Goal: Navigation & Orientation: Find specific page/section

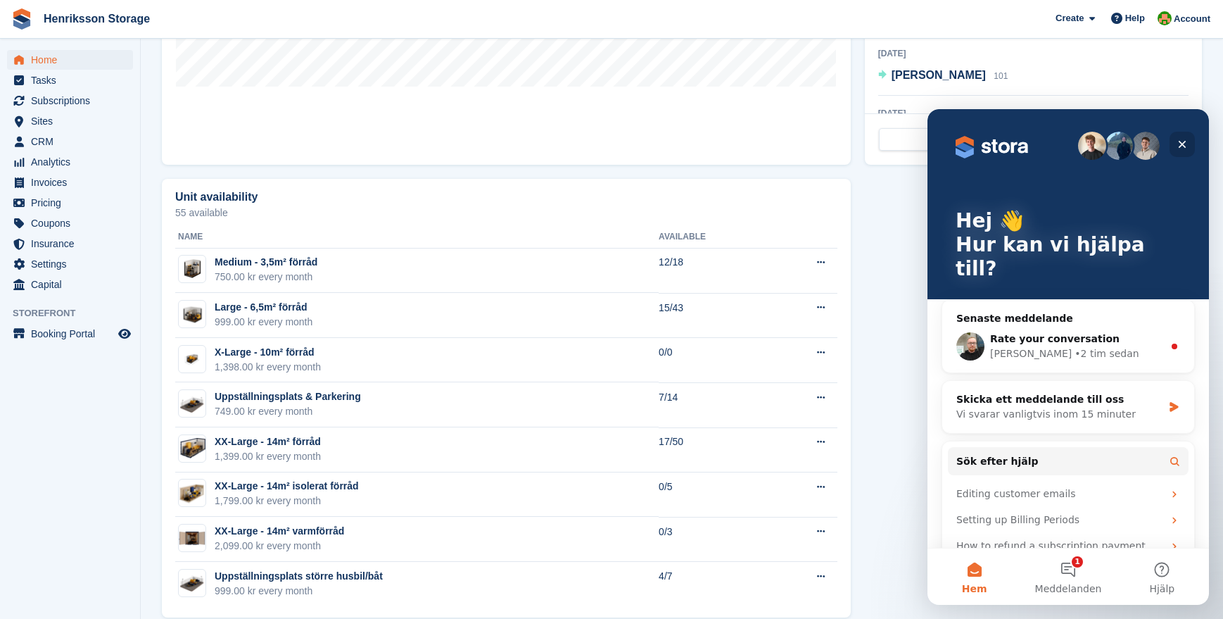
click at [1180, 146] on icon "Stäng" at bounding box center [1183, 145] width 8 height 8
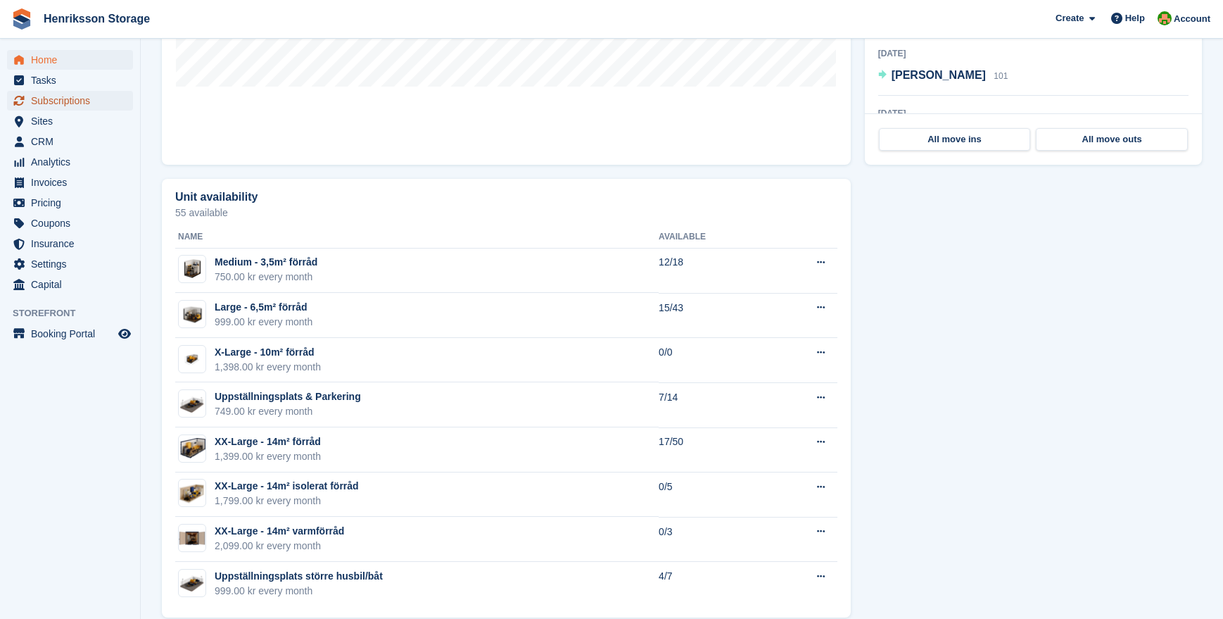
click at [79, 100] on span "Subscriptions" at bounding box center [73, 101] width 84 height 20
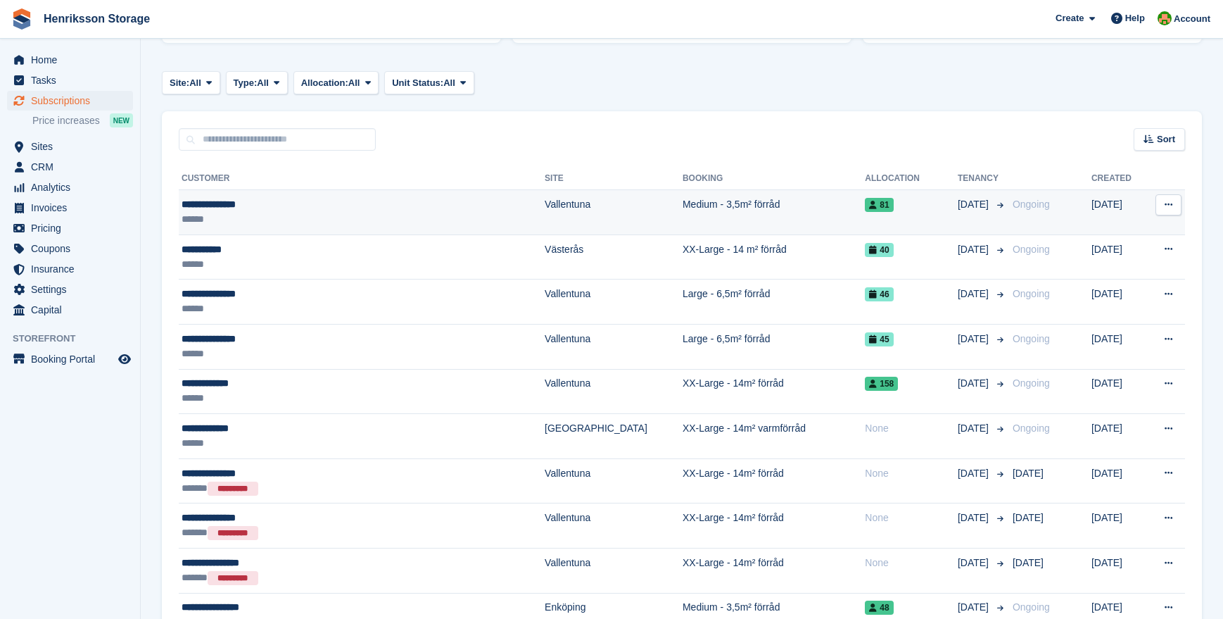
scroll to position [201, 0]
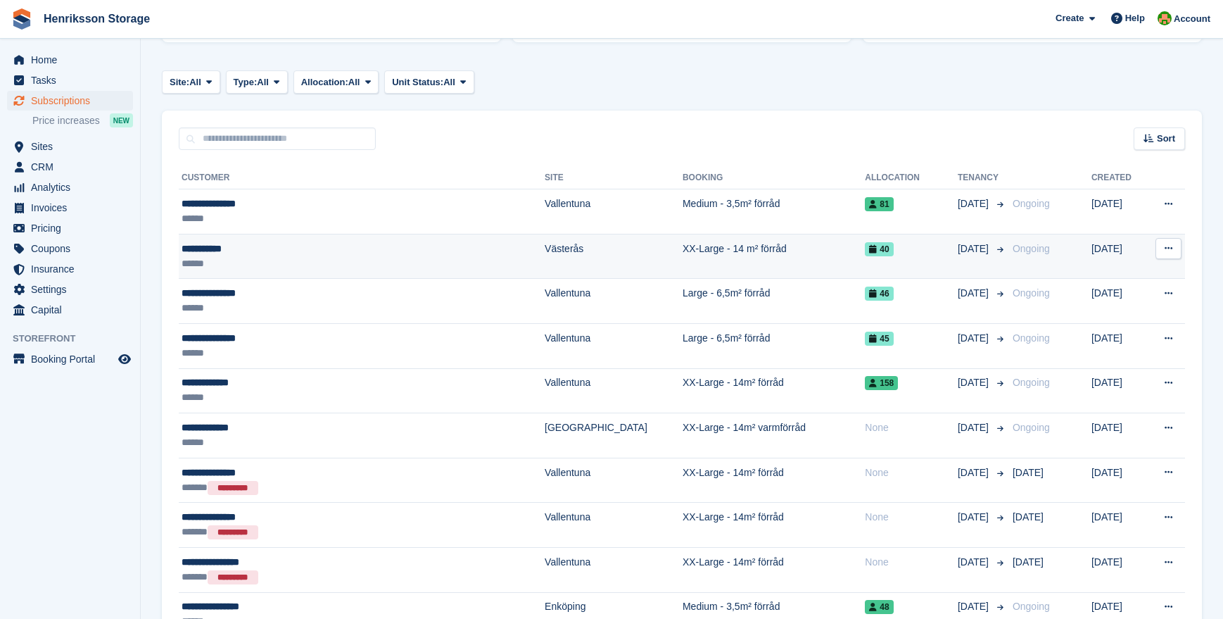
click at [324, 263] on div "******" at bounding box center [317, 263] width 270 height 15
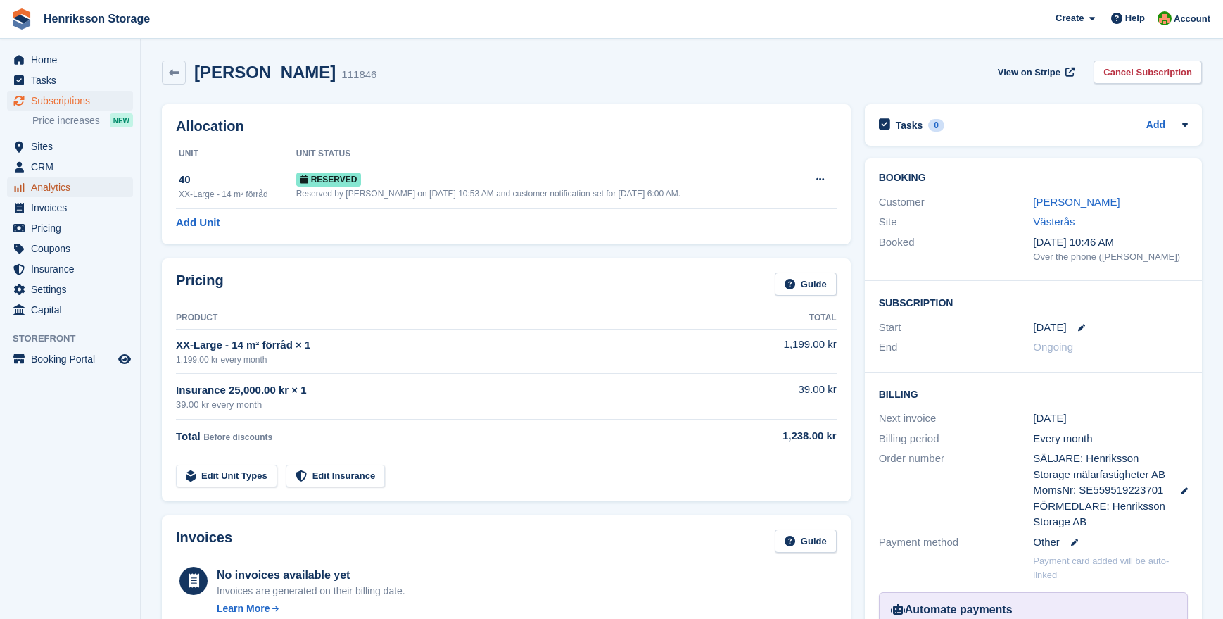
click at [36, 193] on span "Analytics" at bounding box center [73, 187] width 84 height 20
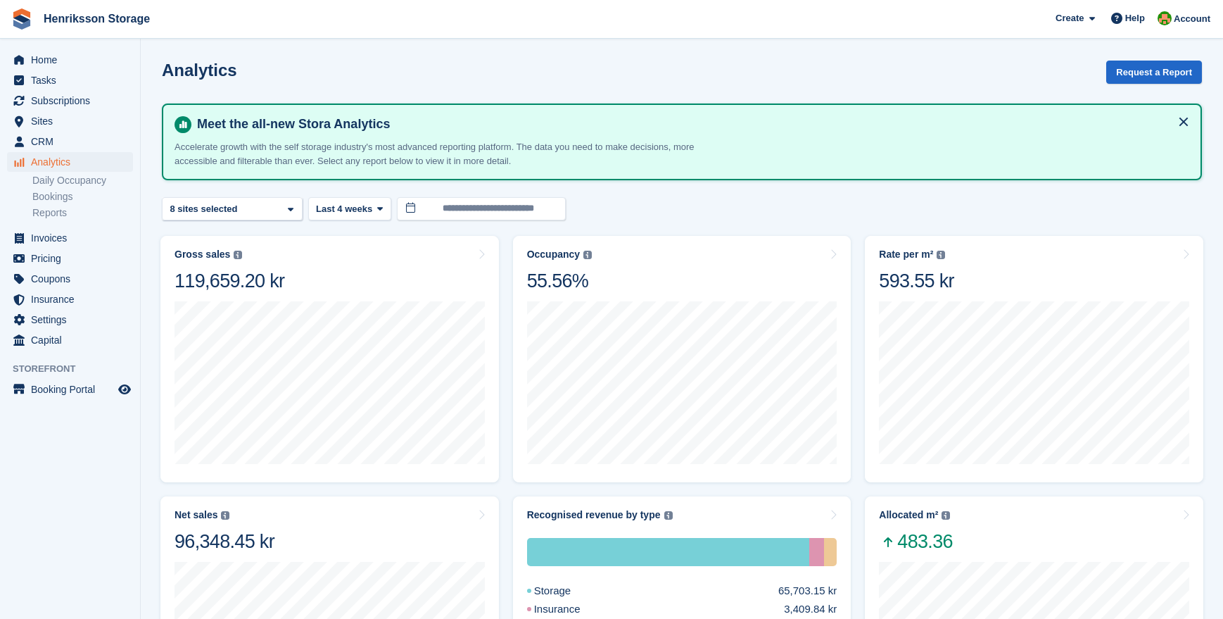
click at [505, 79] on div "Analytics Request a Report" at bounding box center [682, 81] width 1040 height 40
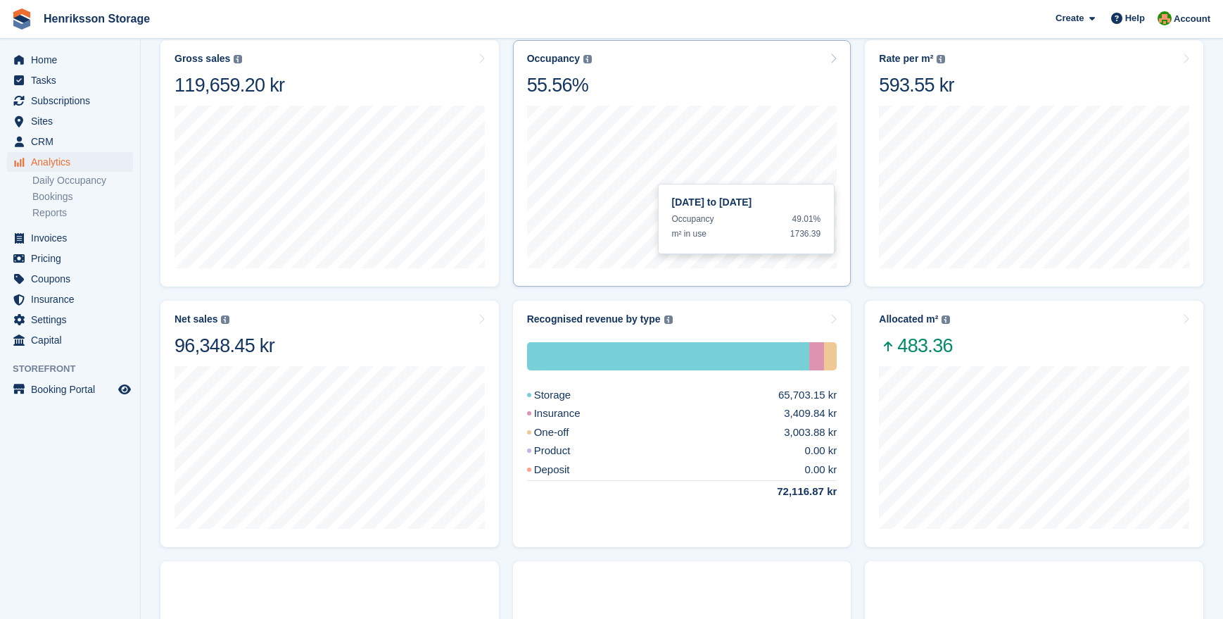
scroll to position [196, 0]
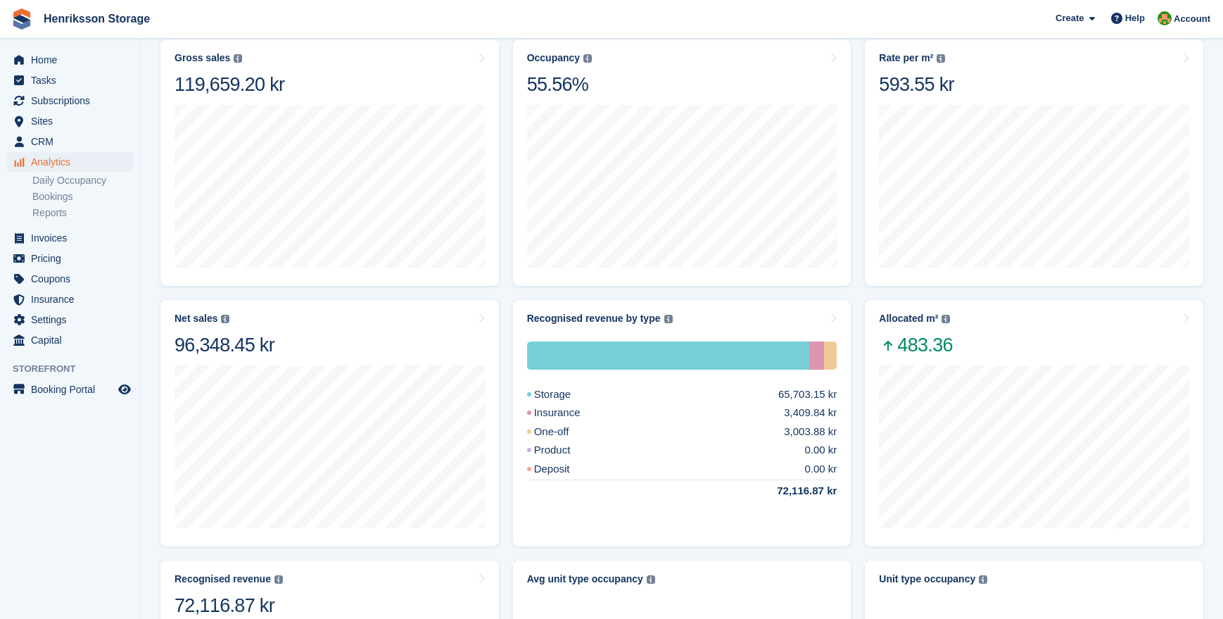
click at [94, 501] on aside "Home Tasks Subscriptions Subscriptions Subscriptions Price increases NEW Price …" at bounding box center [70, 313] width 140 height 548
click at [67, 515] on aside "Home Tasks Subscriptions Subscriptions Subscriptions Price increases NEW Price …" at bounding box center [70, 313] width 140 height 548
